Goal: Information Seeking & Learning: Check status

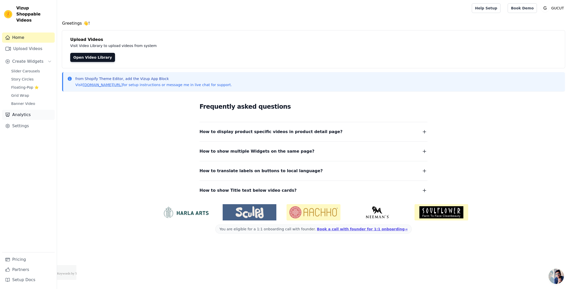
click at [32, 112] on link "Analytics" at bounding box center [28, 115] width 53 height 10
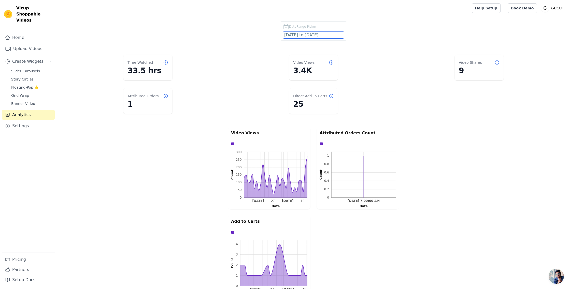
click at [306, 36] on input "[DATE] to [DATE]" at bounding box center [313, 35] width 61 height 7
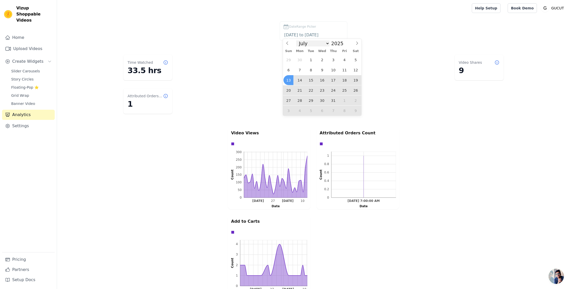
click at [320, 44] on select "January February March April May June July August September October November De…" at bounding box center [312, 43] width 33 height 6
click at [324, 45] on select "January February March April May June July August September October November De…" at bounding box center [312, 43] width 33 height 6
select select "7"
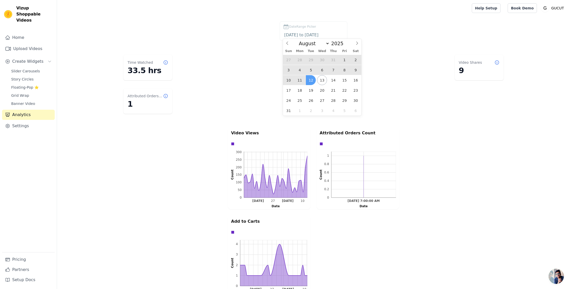
click at [308, 79] on span "12" at bounding box center [311, 80] width 10 height 10
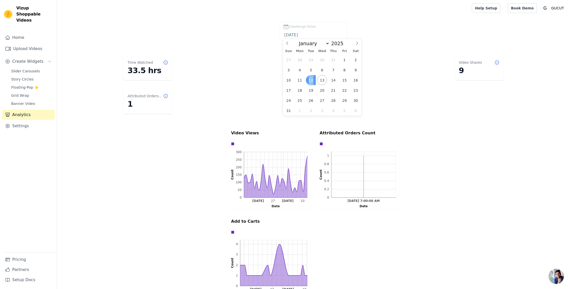
click at [308, 79] on span "12" at bounding box center [311, 80] width 10 height 10
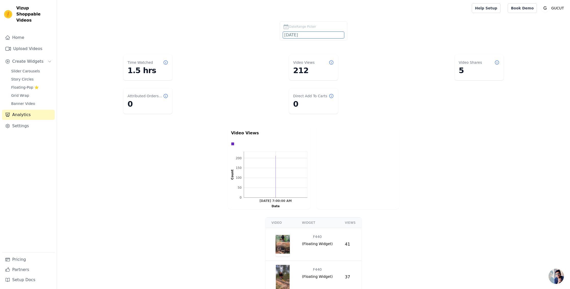
click at [299, 36] on input "[DATE]" at bounding box center [313, 35] width 61 height 7
click at [299, 81] on span "11" at bounding box center [300, 80] width 10 height 10
type input "[DATE]"
click at [299, 81] on span "11" at bounding box center [300, 80] width 10 height 10
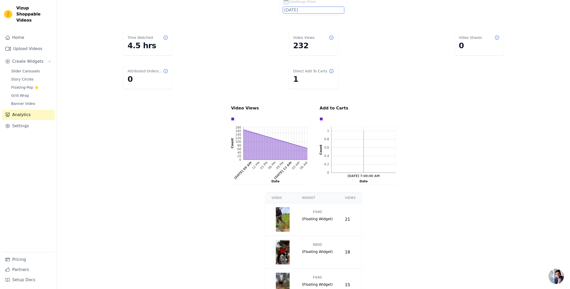
scroll to position [33, 0]
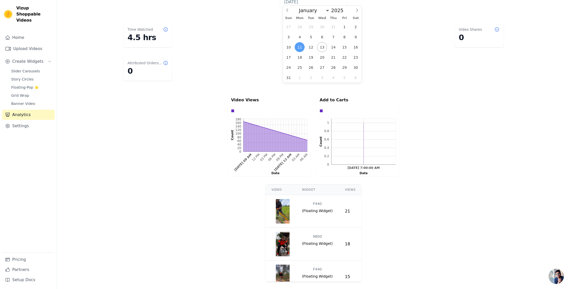
click at [239, 72] on dl "Time Watched 4.5 hrs Video Views 232 Video Shares 0 Attributed Orders Count 0 D…" at bounding box center [313, 51] width 492 height 63
